Goal: Transaction & Acquisition: Purchase product/service

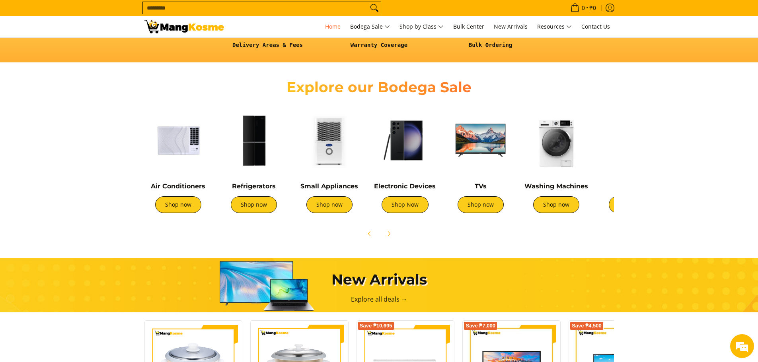
scroll to position [239, 0]
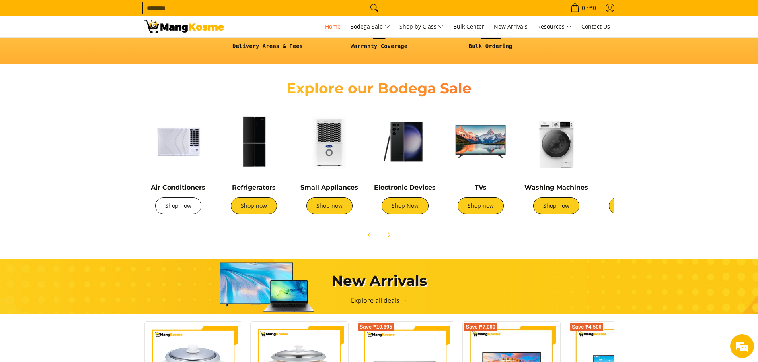
click at [192, 206] on link "Shop now" at bounding box center [178, 206] width 46 height 17
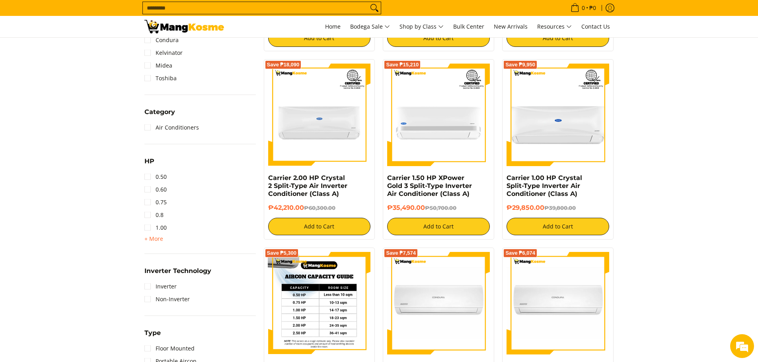
scroll to position [358, 0]
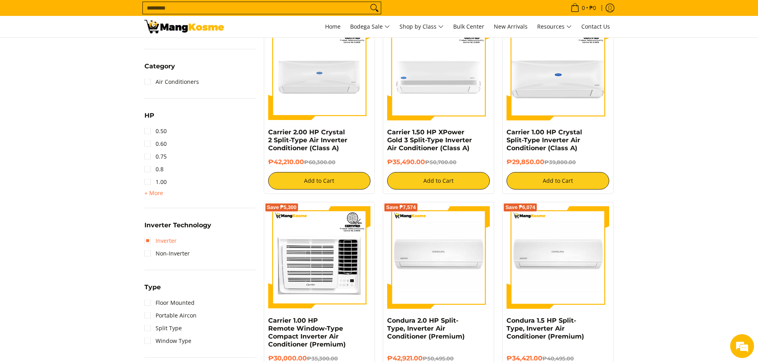
click at [151, 245] on link "Inverter" at bounding box center [160, 241] width 32 height 13
